Goal: Task Accomplishment & Management: Use online tool/utility

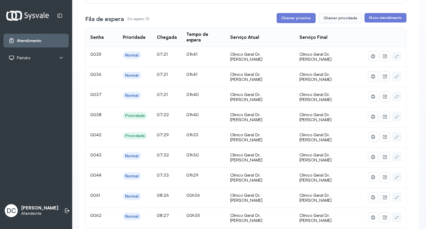
scroll to position [89, 0]
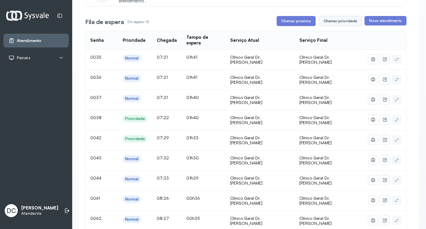
click at [335, 23] on button "Chamar prioridade" at bounding box center [341, 21] width 44 height 10
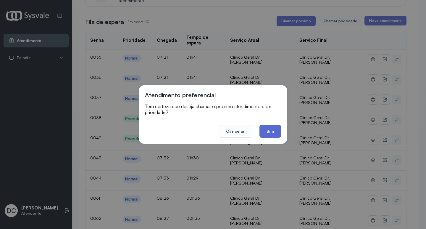
click at [274, 134] on button "Sim" at bounding box center [271, 131] width 22 height 13
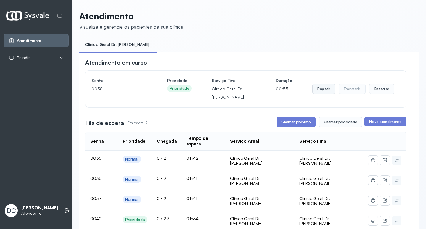
click at [324, 88] on button "Repetir" at bounding box center [324, 89] width 23 height 10
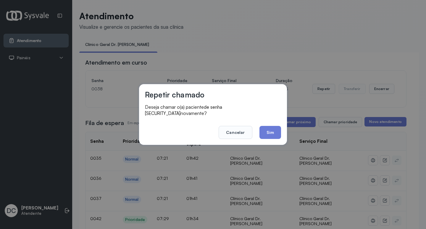
click at [268, 127] on button "Sim" at bounding box center [271, 132] width 22 height 13
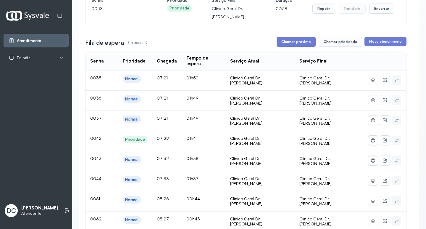
scroll to position [89, 0]
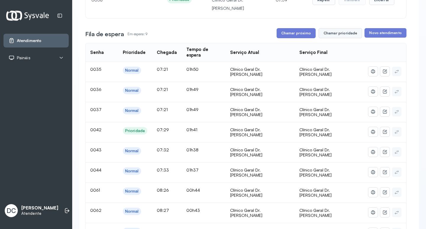
click at [339, 30] on button "Chamar prioridade" at bounding box center [341, 33] width 44 height 10
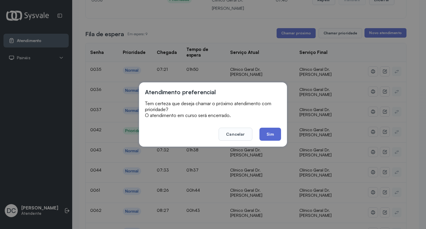
click at [272, 136] on button "Sim" at bounding box center [271, 134] width 22 height 13
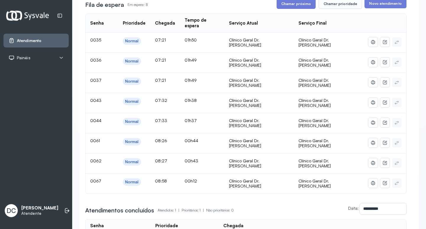
scroll to position [118, 0]
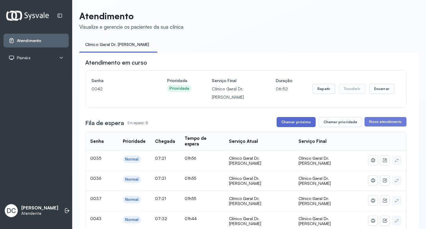
click at [299, 122] on button "Chamar próximo" at bounding box center [296, 122] width 39 height 10
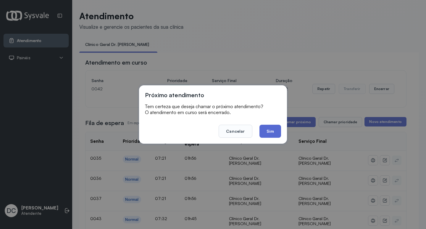
click at [271, 129] on button "Sim" at bounding box center [271, 131] width 22 height 13
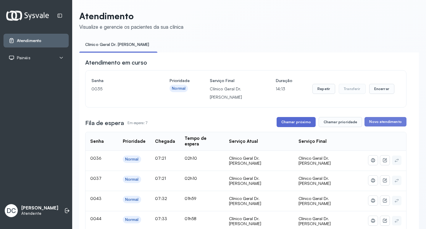
click at [295, 125] on button "Chamar próximo" at bounding box center [296, 122] width 39 height 10
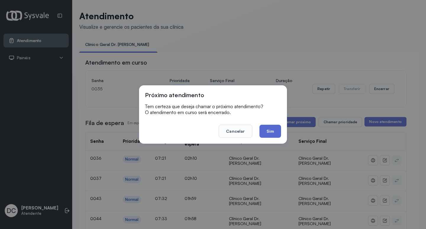
click at [274, 130] on button "Sim" at bounding box center [271, 131] width 22 height 13
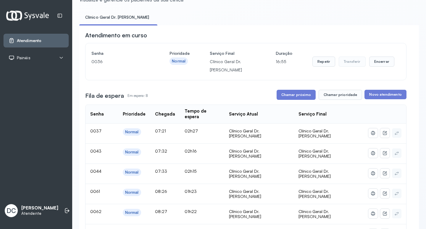
scroll to position [89, 0]
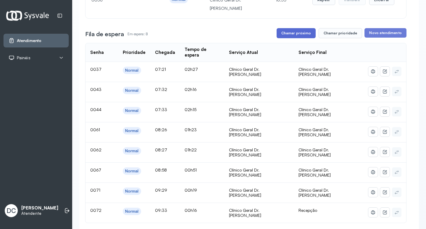
click at [302, 35] on button "Chamar próximo" at bounding box center [296, 33] width 39 height 10
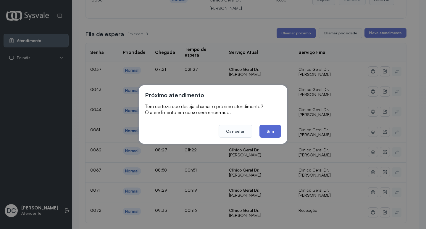
click at [270, 130] on button "Sim" at bounding box center [271, 131] width 22 height 13
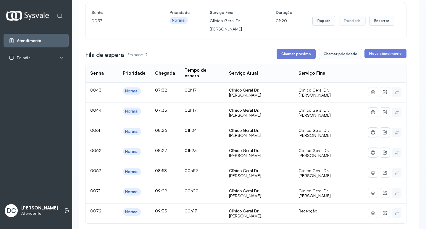
scroll to position [30, 0]
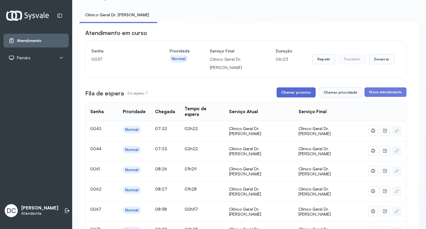
click at [290, 95] on button "Chamar próximo" at bounding box center [296, 92] width 39 height 10
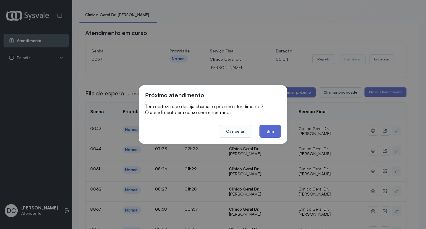
click at [269, 129] on button "Sim" at bounding box center [271, 131] width 22 height 13
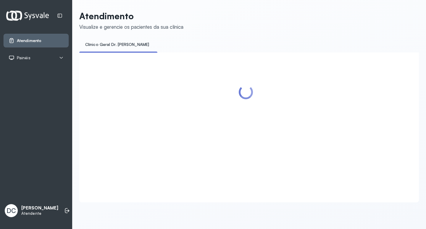
scroll to position [0, 0]
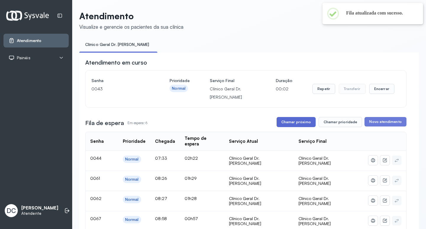
click at [300, 126] on button "Chamar próximo" at bounding box center [296, 122] width 39 height 10
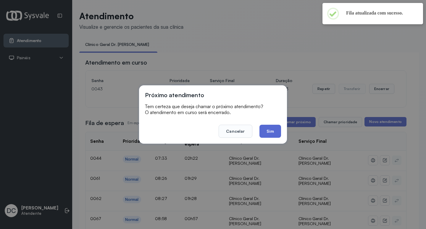
click at [271, 131] on button "Sim" at bounding box center [271, 131] width 22 height 13
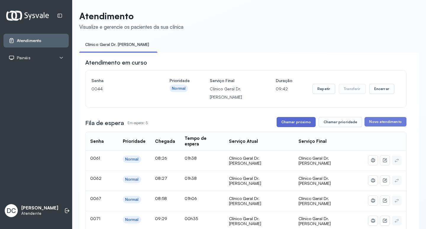
click at [297, 120] on button "Chamar próximo" at bounding box center [296, 122] width 39 height 10
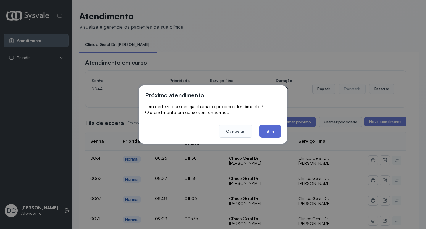
click at [279, 130] on button "Sim" at bounding box center [271, 131] width 22 height 13
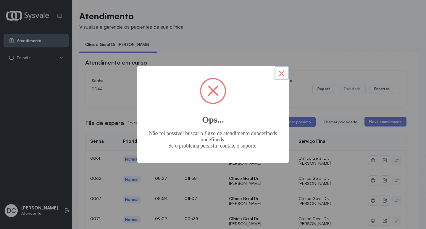
click at [282, 74] on button "×" at bounding box center [282, 73] width 14 height 14
